Goal: Task Accomplishment & Management: Manage account settings

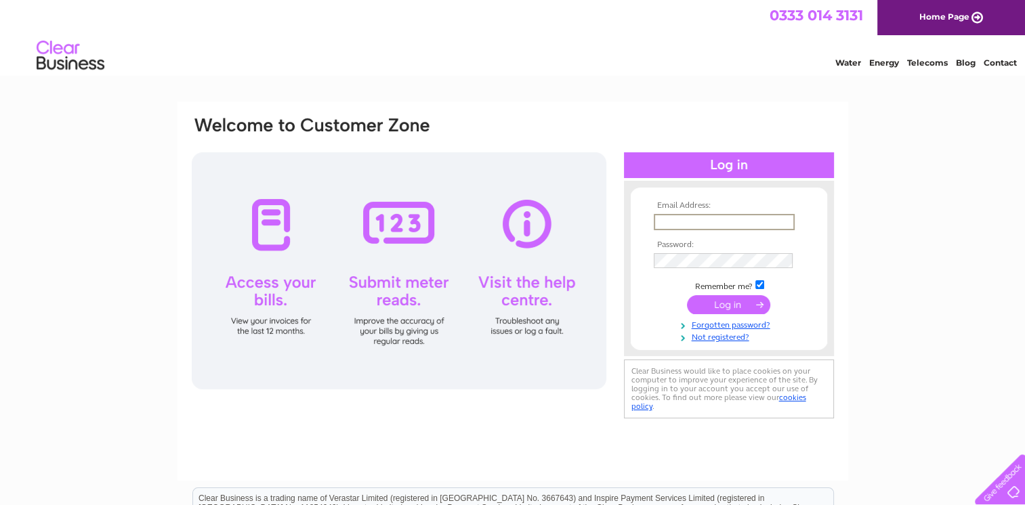
click at [683, 216] on input "text" at bounding box center [724, 222] width 141 height 16
type input "A"
type input "[EMAIL_ADDRESS][PERSON_NAME][DOMAIN_NAME]"
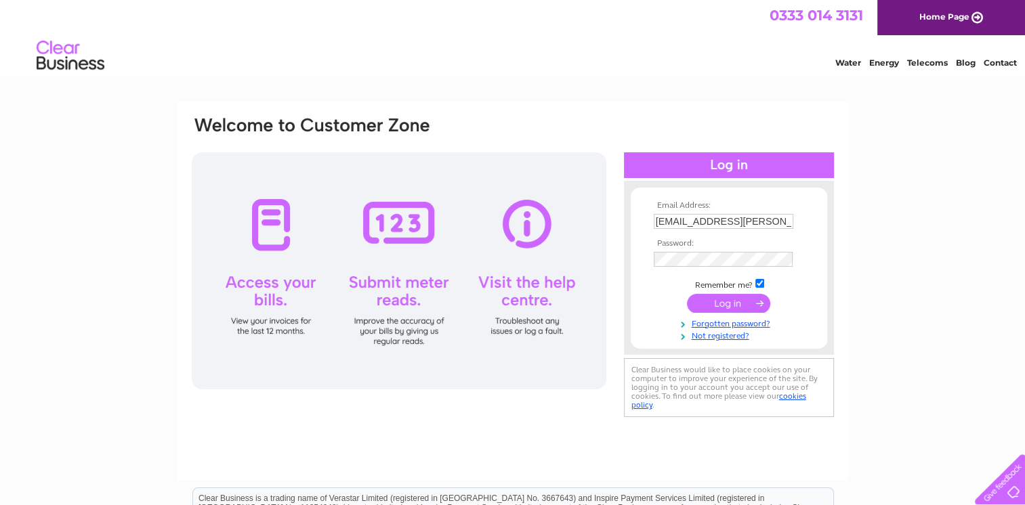
click at [719, 310] on input "submit" at bounding box center [728, 303] width 83 height 19
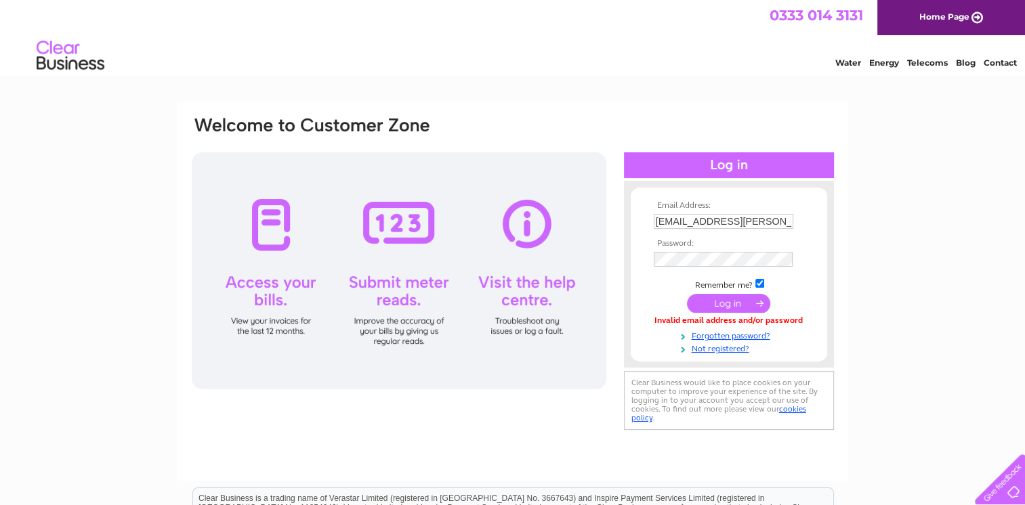
click at [730, 307] on input "submit" at bounding box center [728, 303] width 83 height 19
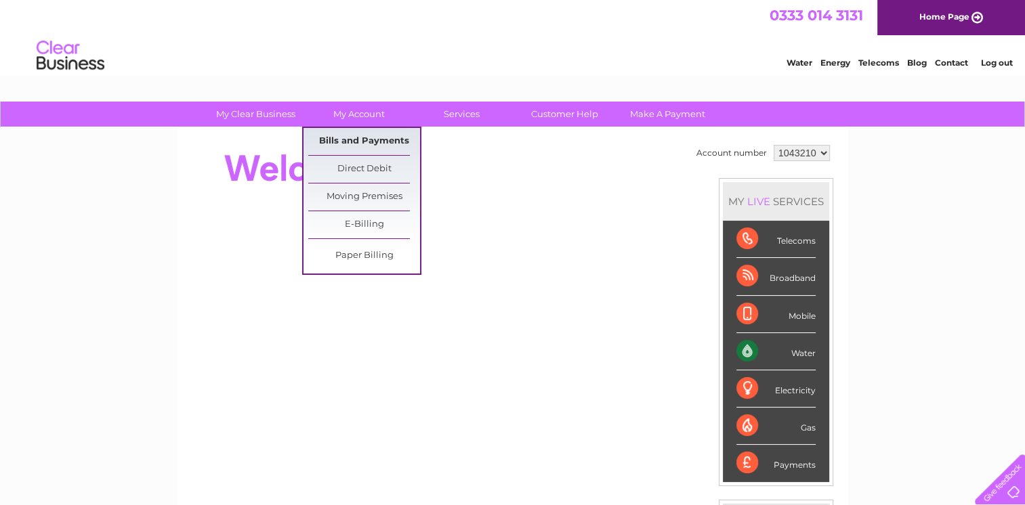
click at [358, 140] on link "Bills and Payments" at bounding box center [364, 141] width 112 height 27
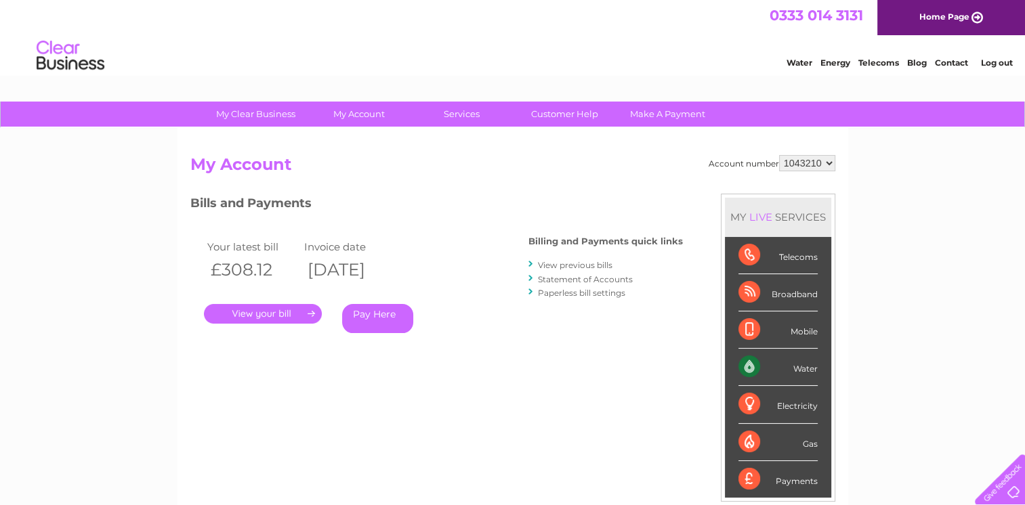
click at [266, 312] on link "." at bounding box center [263, 314] width 118 height 20
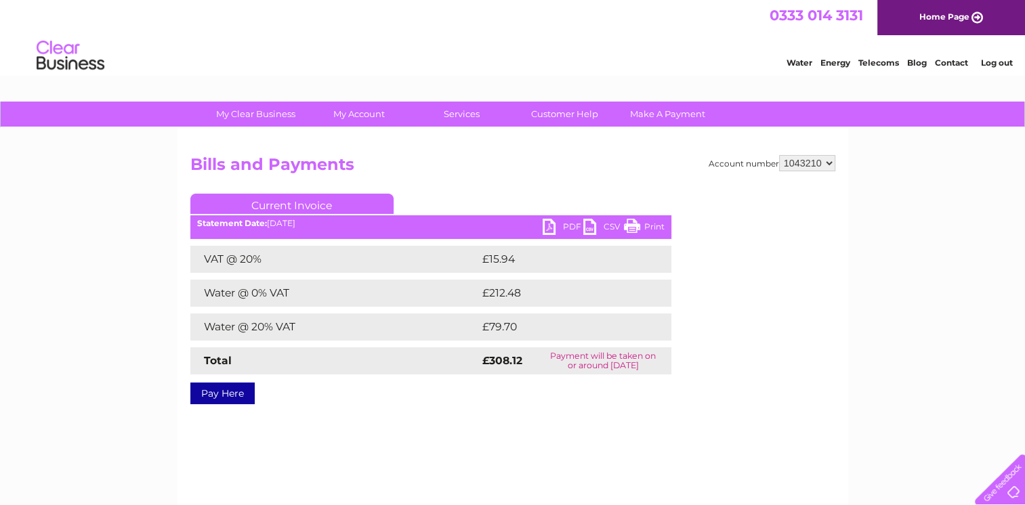
click at [547, 230] on link "PDF" at bounding box center [563, 229] width 41 height 20
